Goal: Information Seeking & Learning: Check status

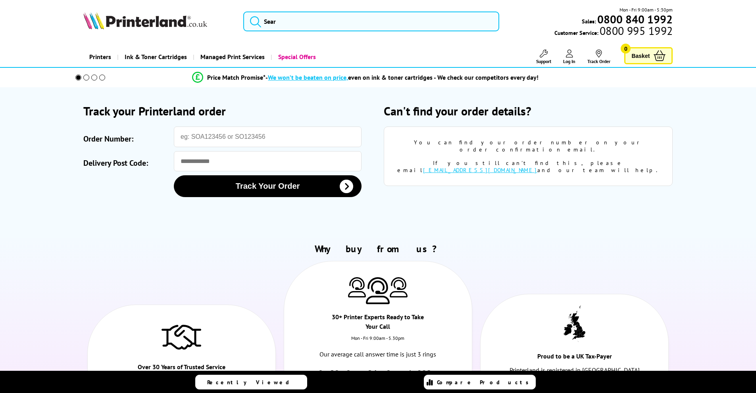
click at [270, 133] on input "Order Number:" at bounding box center [268, 137] width 188 height 21
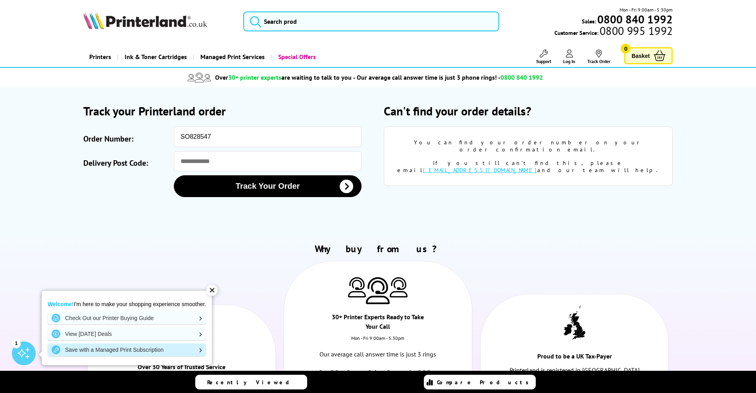
type input "SO828547"
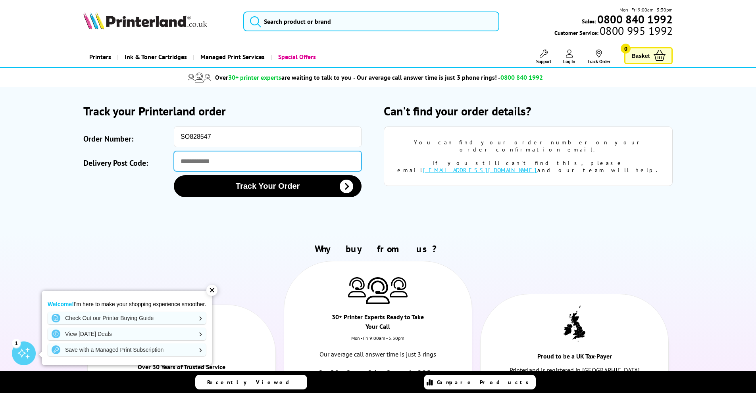
click at [206, 162] on input "Delivery Post Code:" at bounding box center [268, 161] width 188 height 20
type input "********"
click at [174, 175] on button "Track Your Order" at bounding box center [268, 186] width 188 height 22
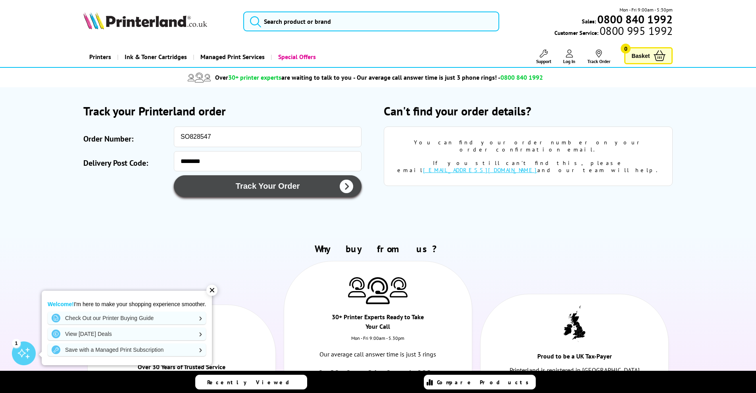
click at [278, 182] on button "Track Your Order" at bounding box center [268, 186] width 188 height 22
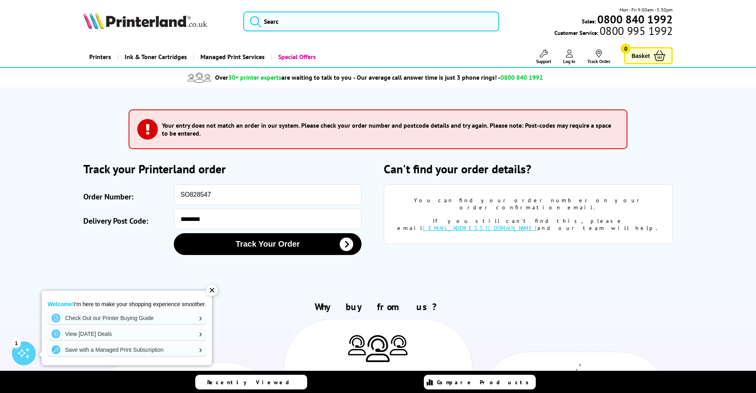
click at [332, 152] on div "Please correct the following errors with your submission:" at bounding box center [378, 132] width 499 height 58
drag, startPoint x: 211, startPoint y: 212, endPoint x: 204, endPoint y: 215, distance: 7.8
click at [204, 215] on input "********" at bounding box center [268, 219] width 188 height 20
drag, startPoint x: 199, startPoint y: 218, endPoint x: 69, endPoint y: 220, distance: 129.4
click at [69, 220] on section "Please correct the following errors with your submission:" at bounding box center [378, 189] width 635 height 204
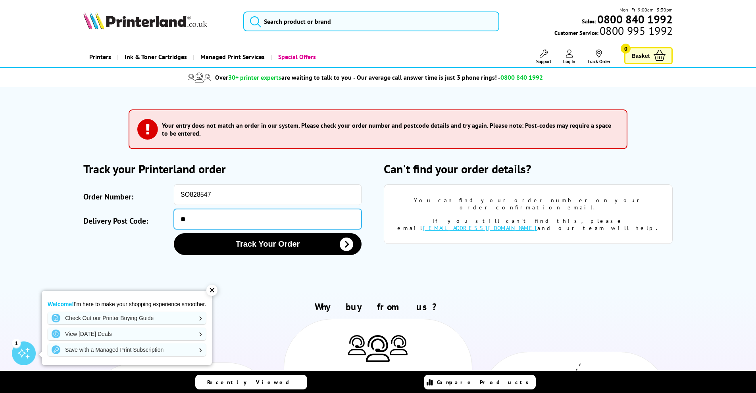
click at [198, 218] on input "**" at bounding box center [268, 219] width 188 height 20
type input "*******"
click at [174, 233] on button "Track Your Order" at bounding box center [268, 244] width 188 height 22
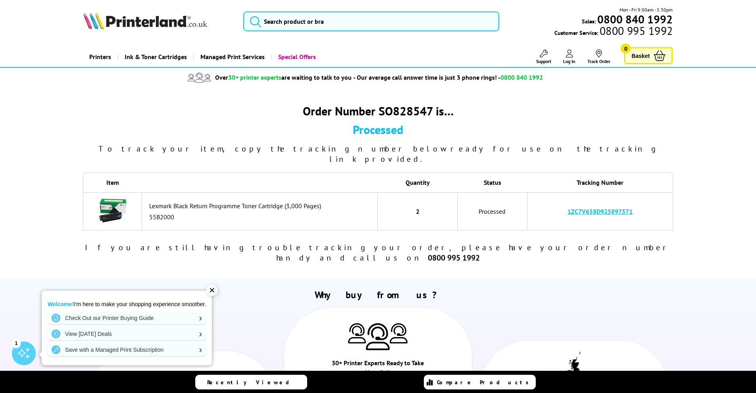
drag, startPoint x: 612, startPoint y: 200, endPoint x: 562, endPoint y: 200, distance: 50.0
click at [559, 200] on td "1ZC7V658D925897571" at bounding box center [601, 212] width 146 height 38
copy link "1ZC7V658D925897571"
click at [591, 208] on link "1ZC7V658D925897571" at bounding box center [600, 212] width 65 height 8
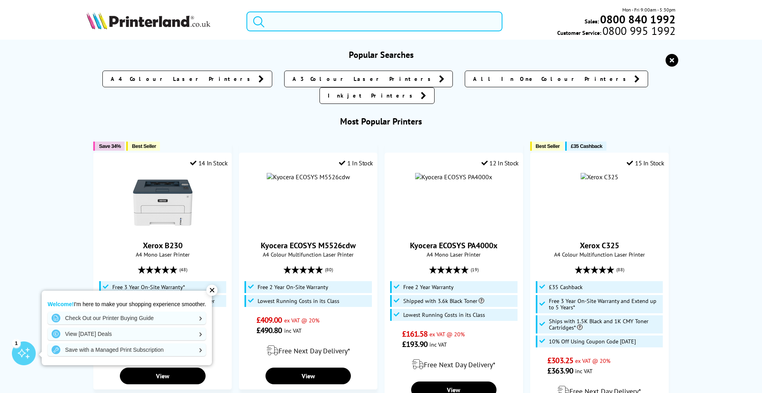
click at [311, 19] on input "search" at bounding box center [374, 22] width 256 height 20
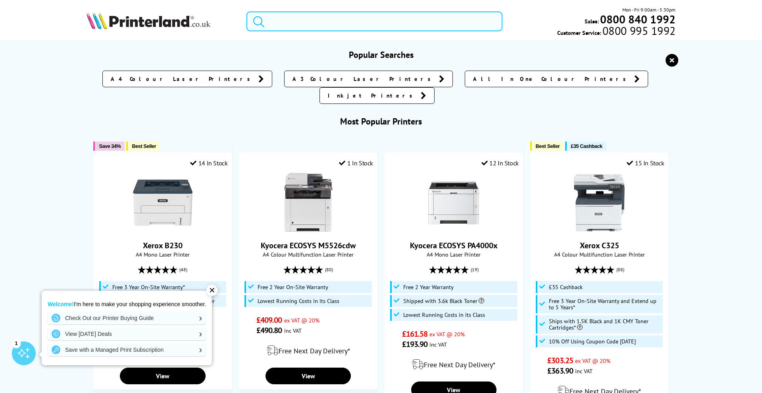
paste input "MG2550S"
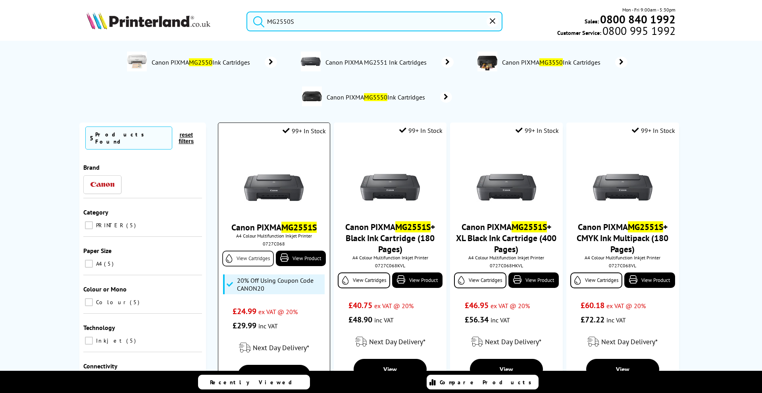
type input "MG2550S"
click at [262, 260] on link "View Cartridges" at bounding box center [248, 259] width 52 height 16
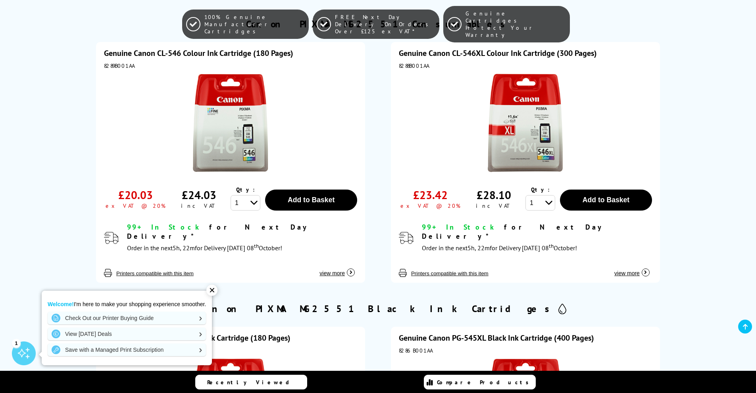
scroll to position [714, 0]
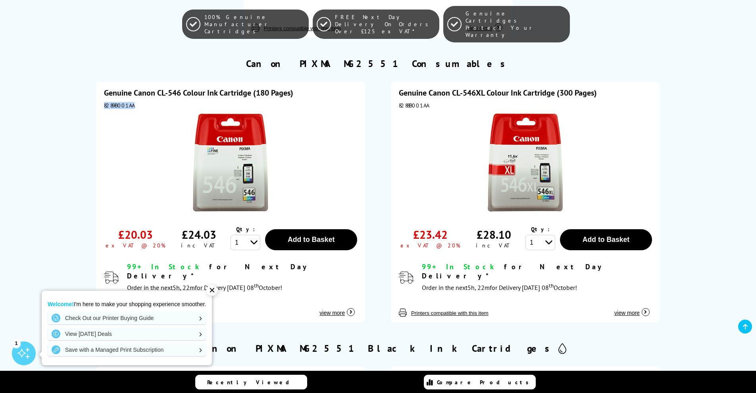
drag, startPoint x: 137, startPoint y: 97, endPoint x: 93, endPoint y: 95, distance: 44.5
click at [93, 95] on div "Genuine Canon CL-546 Colour Ink Cartridge (180 Pages) 8289B001AA £20.03 ex VAT …" at bounding box center [230, 199] width 289 height 255
click at [108, 150] on div at bounding box center [230, 163] width 253 height 101
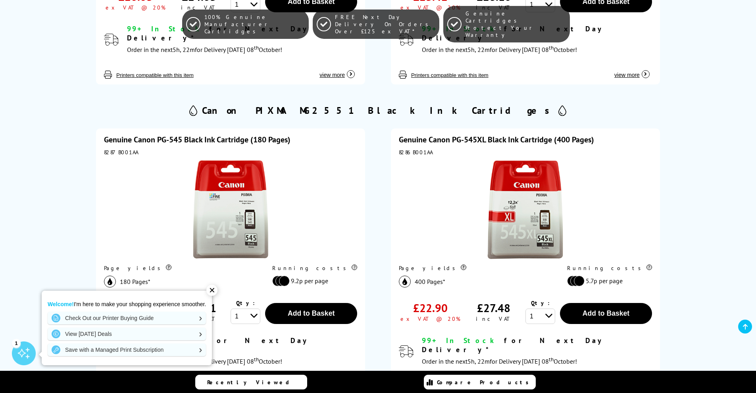
scroll to position [992, 0]
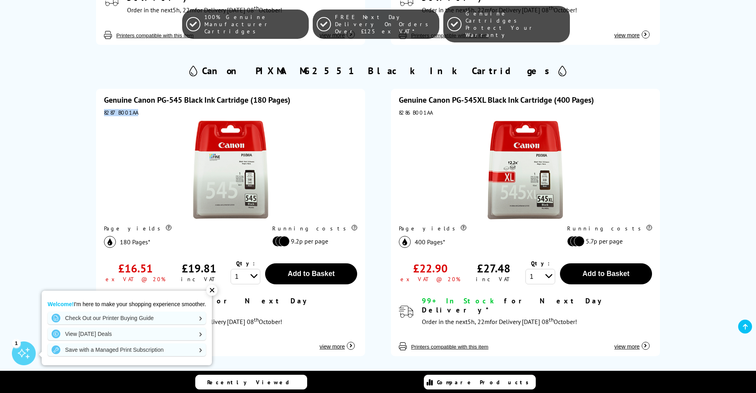
drag, startPoint x: 148, startPoint y: 97, endPoint x: 104, endPoint y: 95, distance: 43.7
click at [104, 109] on div "8287B001AA" at bounding box center [230, 112] width 253 height 7
copy div "8287B001AA"
